Goal: Check status

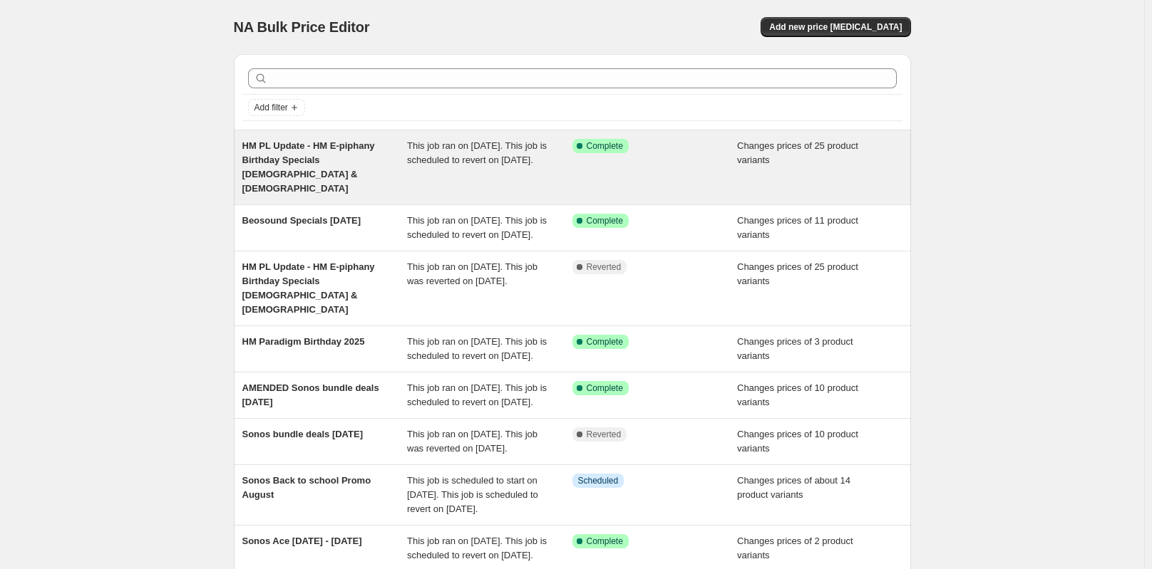
click at [271, 151] on span "HM PL Update - HM E-piphany Birthday Specials [DEMOGRAPHIC_DATA] & [DEMOGRAPHIC…" at bounding box center [308, 166] width 133 height 53
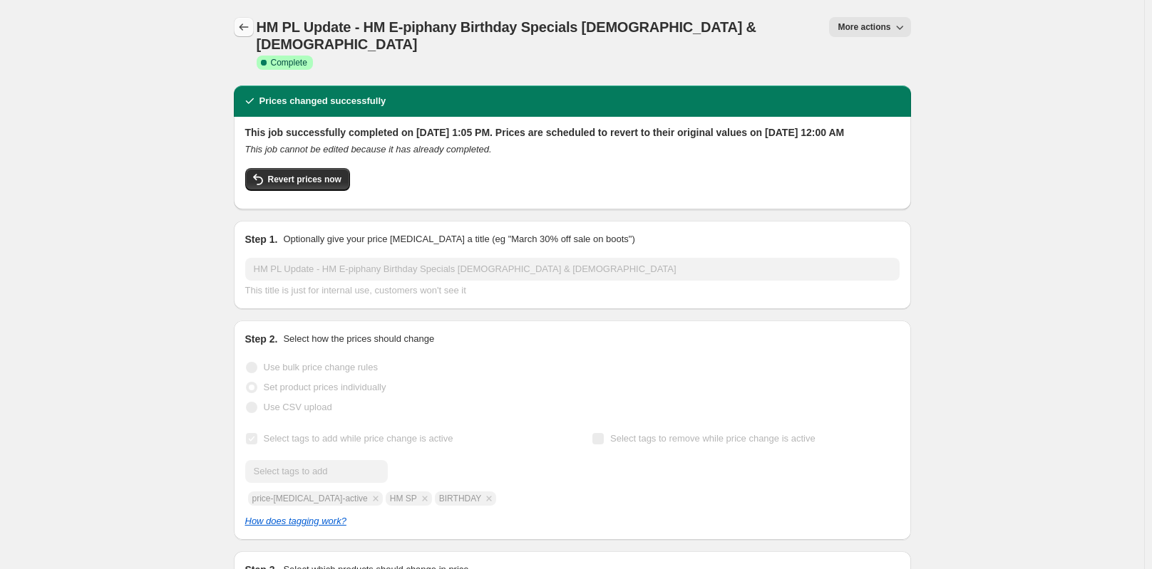
click at [245, 25] on icon "Price change jobs" at bounding box center [243, 27] width 9 height 7
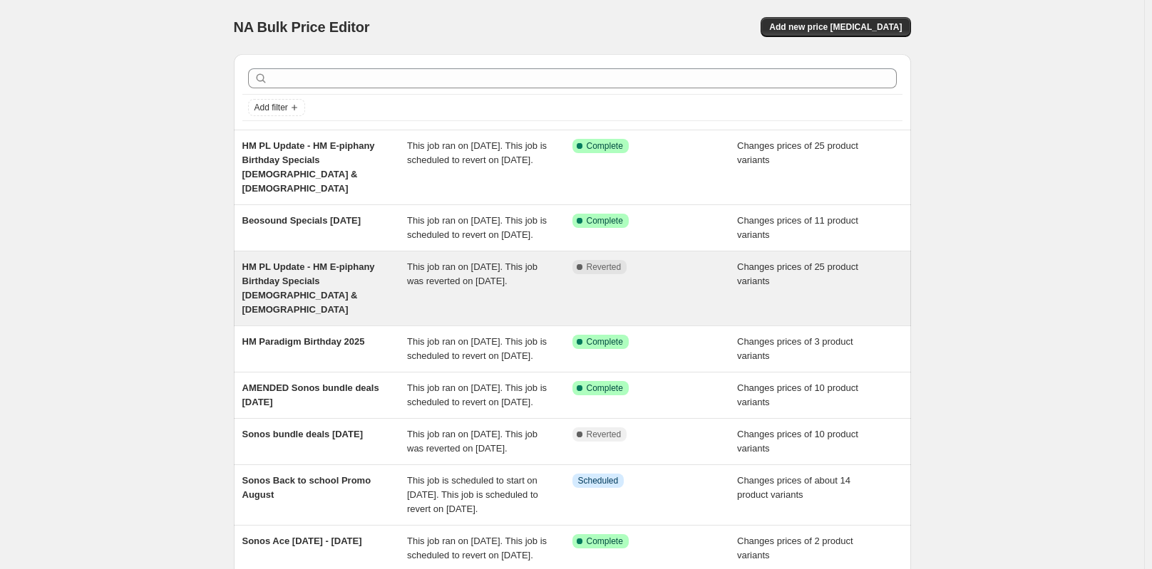
click at [284, 278] on span "HM PL Update - HM E-piphany Birthday Specials [DEMOGRAPHIC_DATA] & [DEMOGRAPHIC…" at bounding box center [308, 288] width 133 height 53
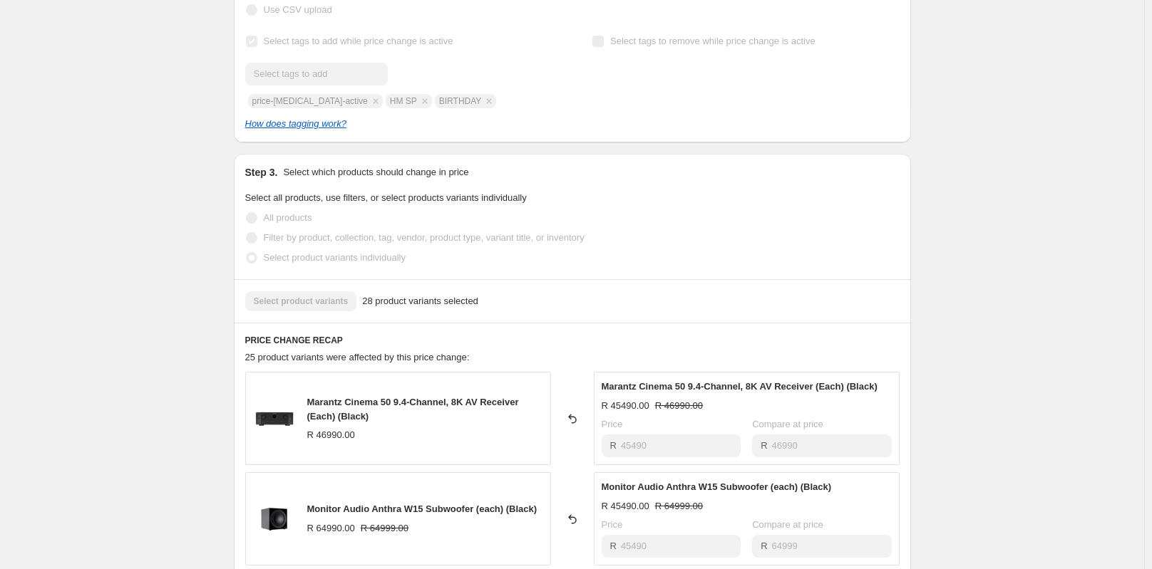
scroll to position [428, 0]
